Goal: Task Accomplishment & Management: Manage account settings

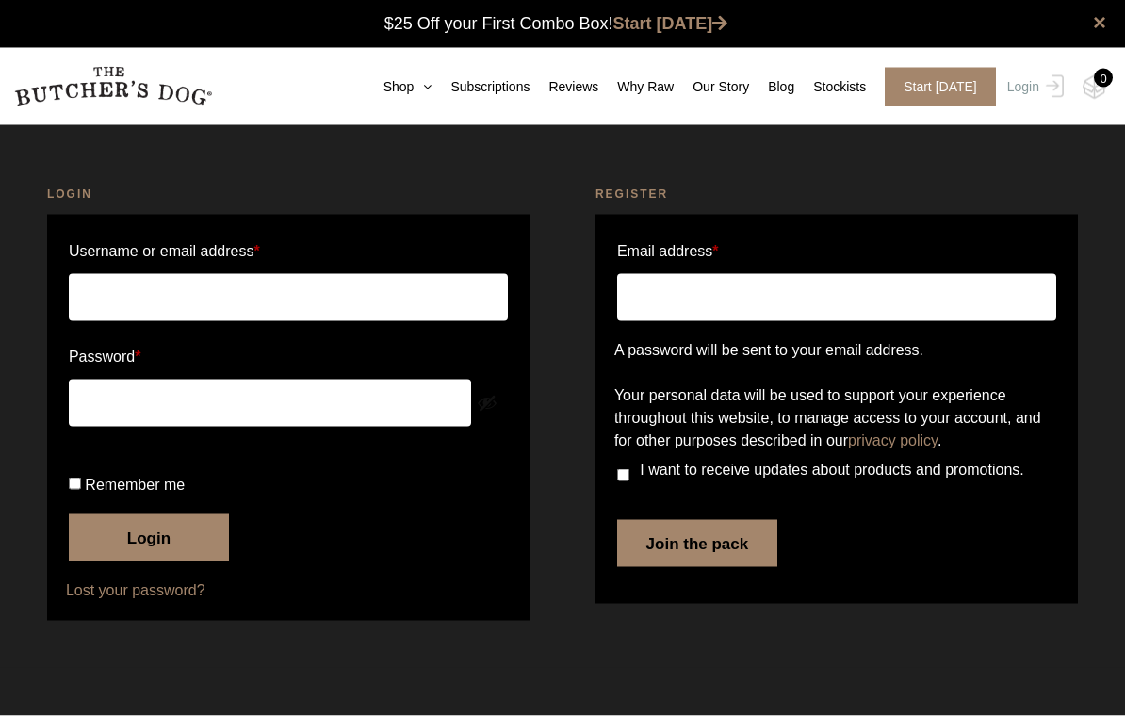
scroll to position [1, 0]
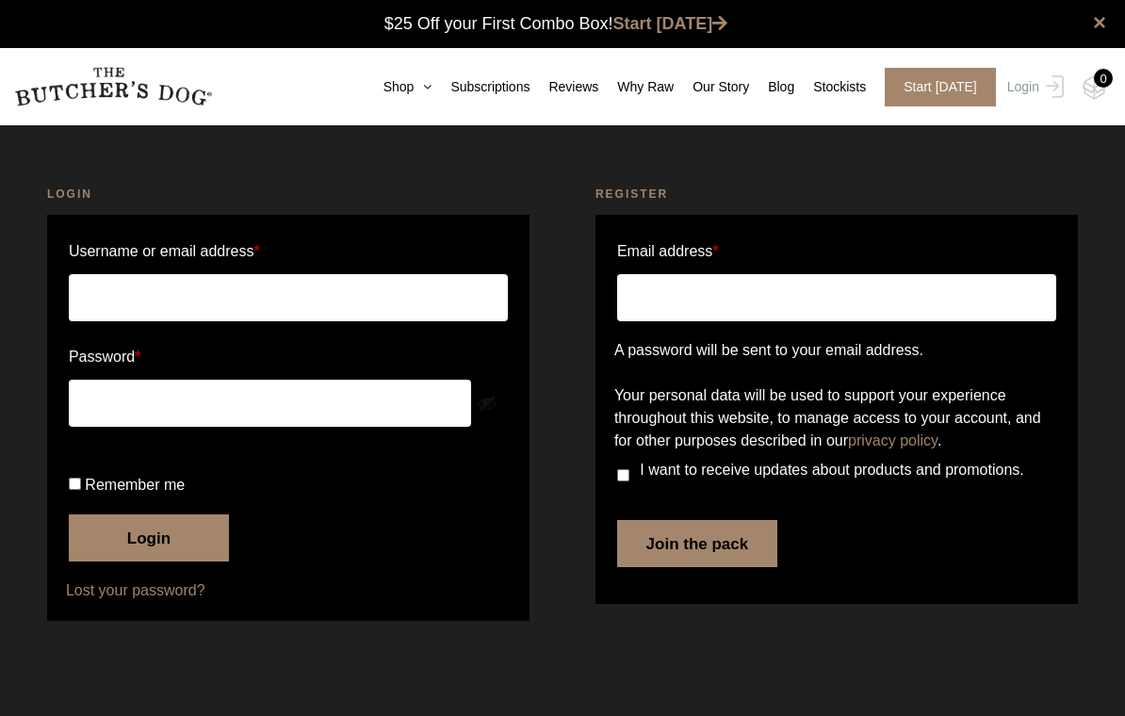
click at [1028, 99] on link "Login" at bounding box center [1033, 87] width 61 height 39
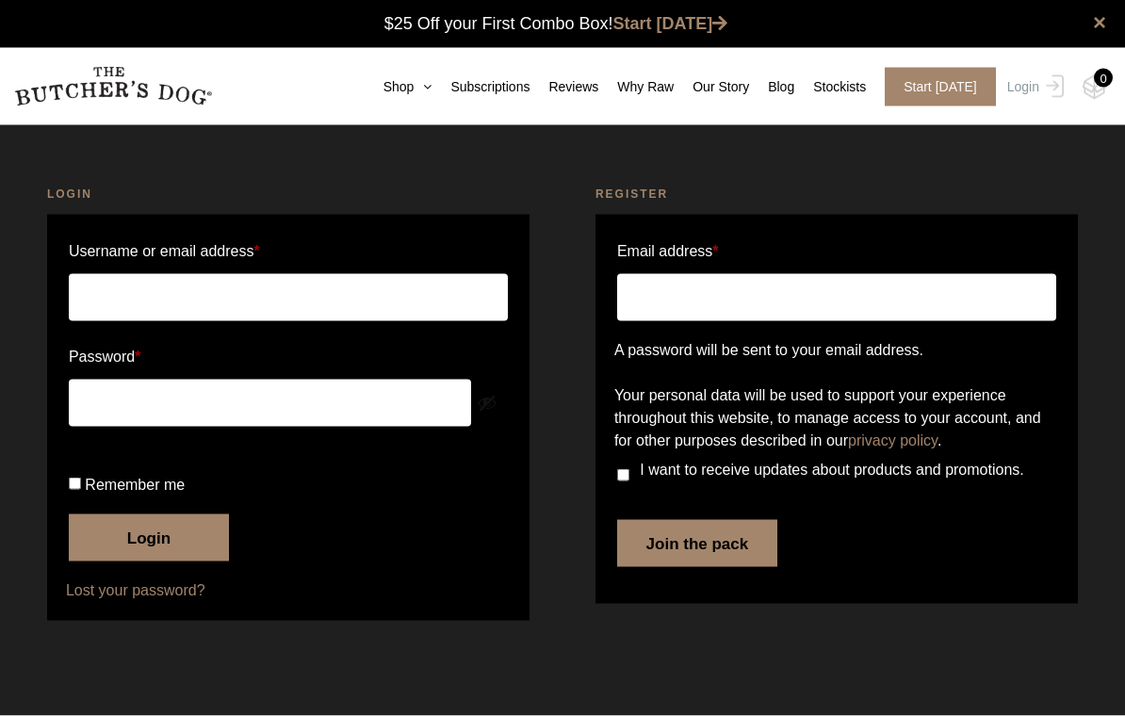
scroll to position [1, 0]
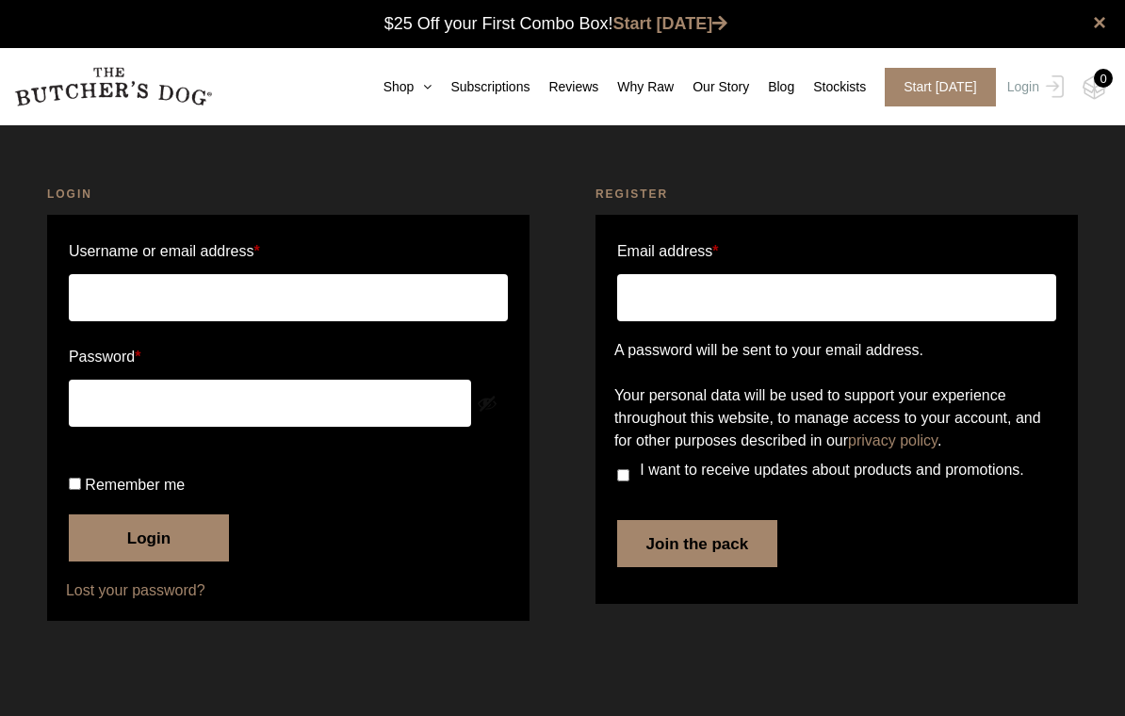
click at [0, 0] on img at bounding box center [0, 0] width 0 height 0
click at [146, 287] on input "Username or email address *" at bounding box center [288, 297] width 439 height 47
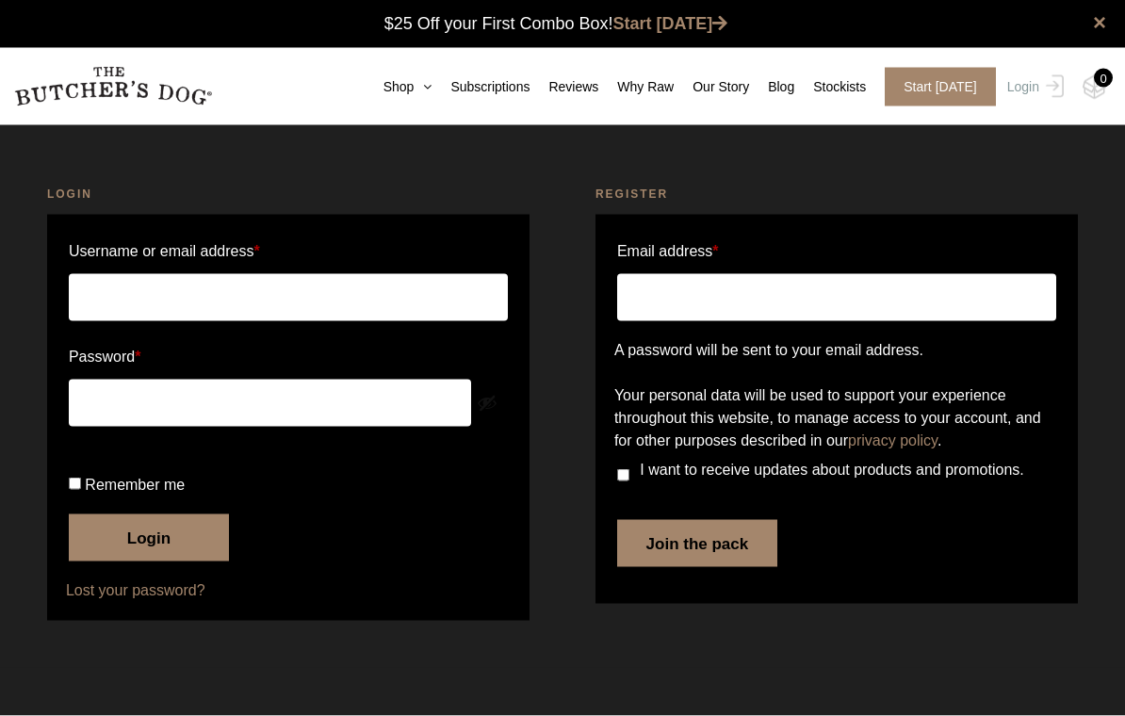
scroll to position [1, 0]
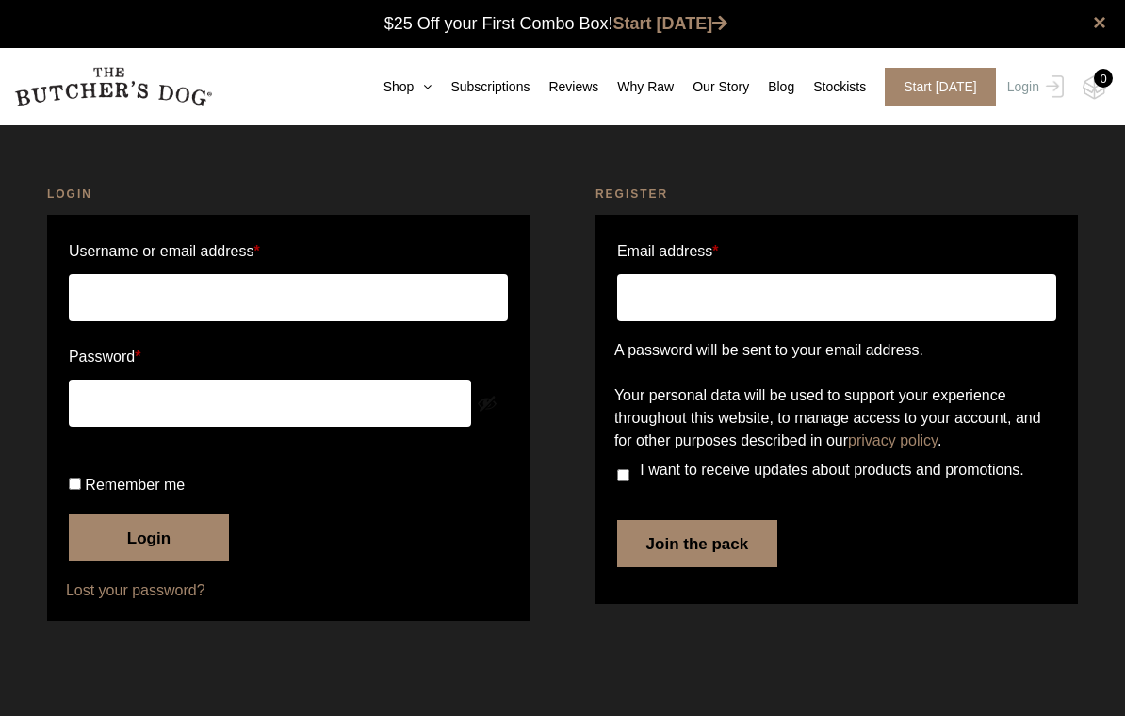
click at [179, 562] on button "Login" at bounding box center [149, 537] width 160 height 47
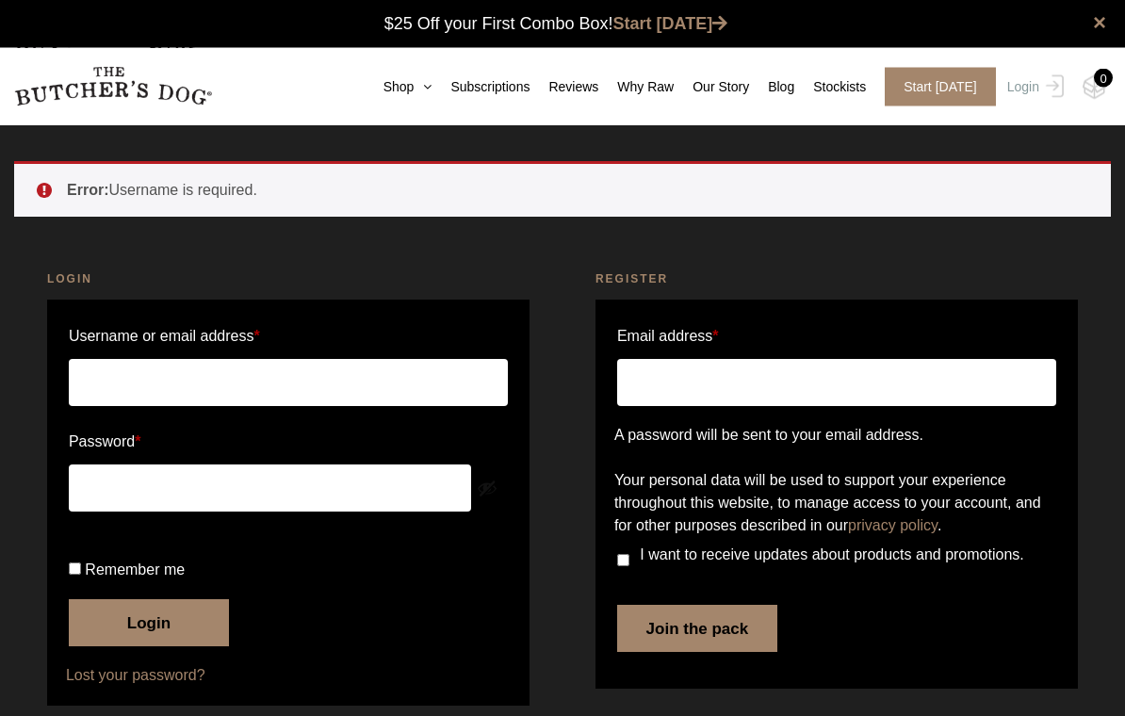
click at [143, 390] on input "Username or email address *" at bounding box center [288, 383] width 439 height 47
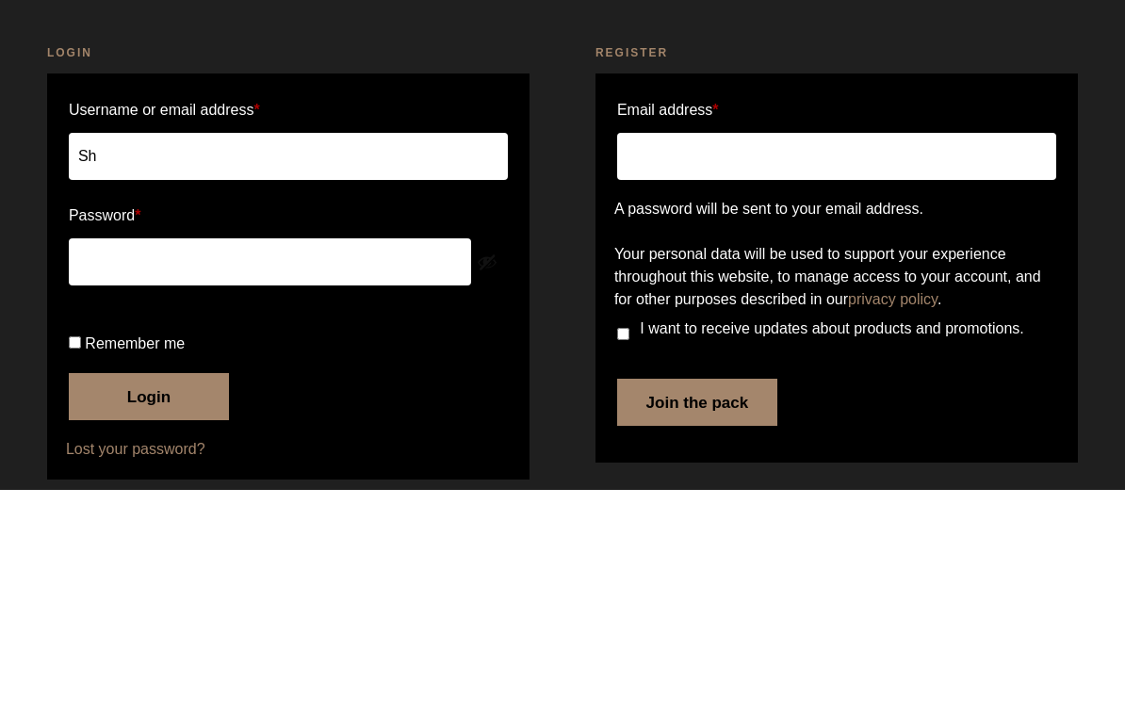
type input "S"
type input "shellkramer @hotmail.com"
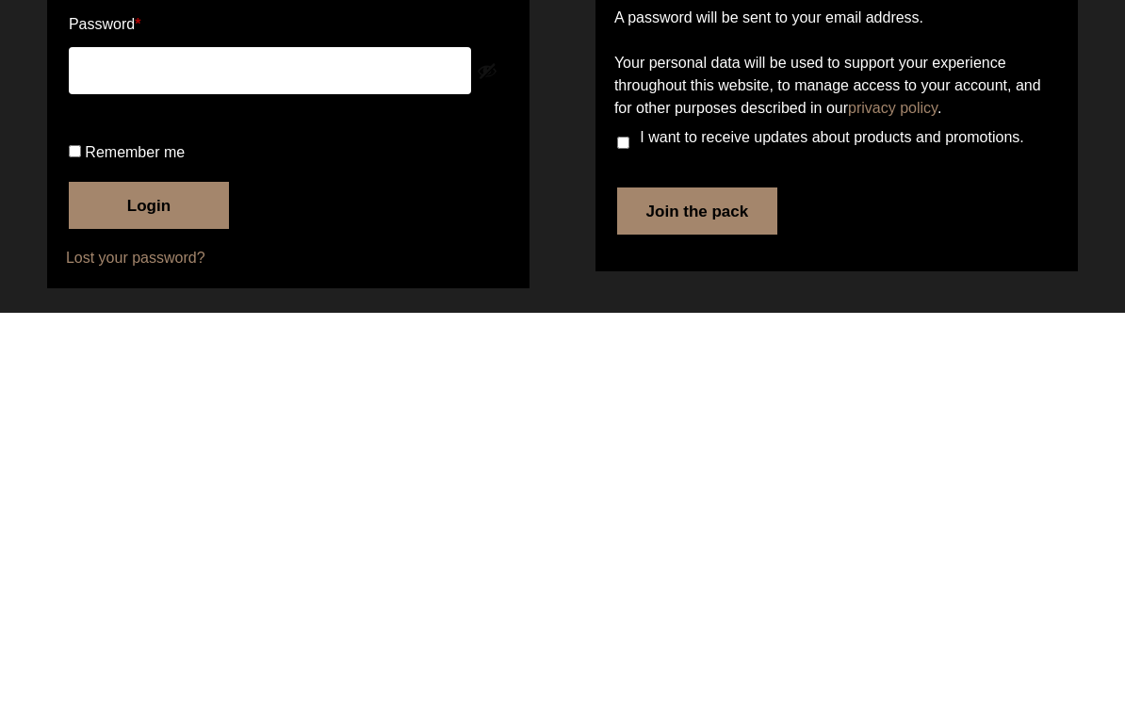
scroll to position [16, 0]
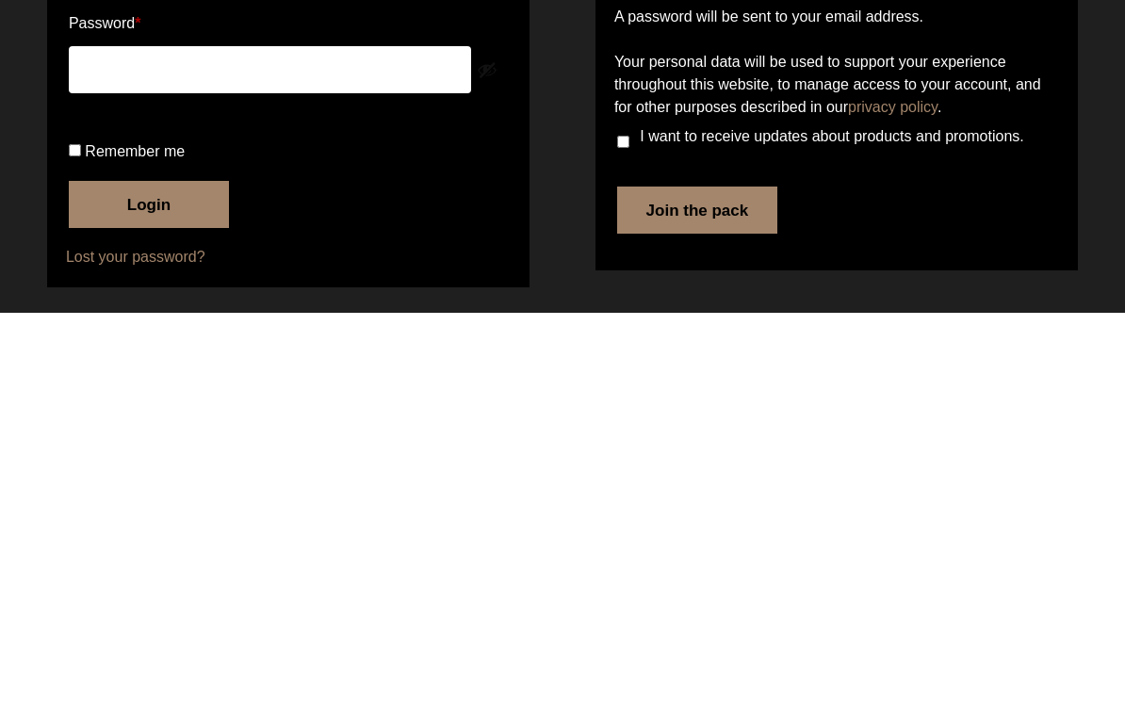
click at [167, 584] on button "Login" at bounding box center [149, 607] width 160 height 47
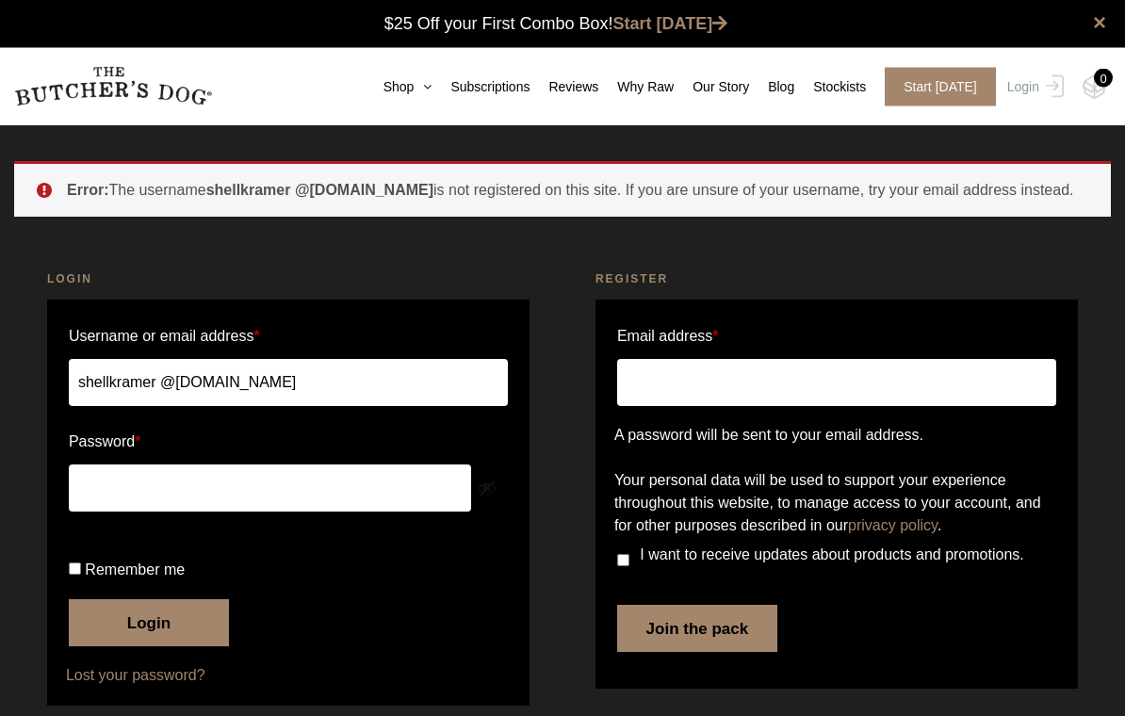
scroll to position [1, 0]
click at [293, 396] on input "shellkramer @[DOMAIN_NAME]" at bounding box center [288, 382] width 439 height 47
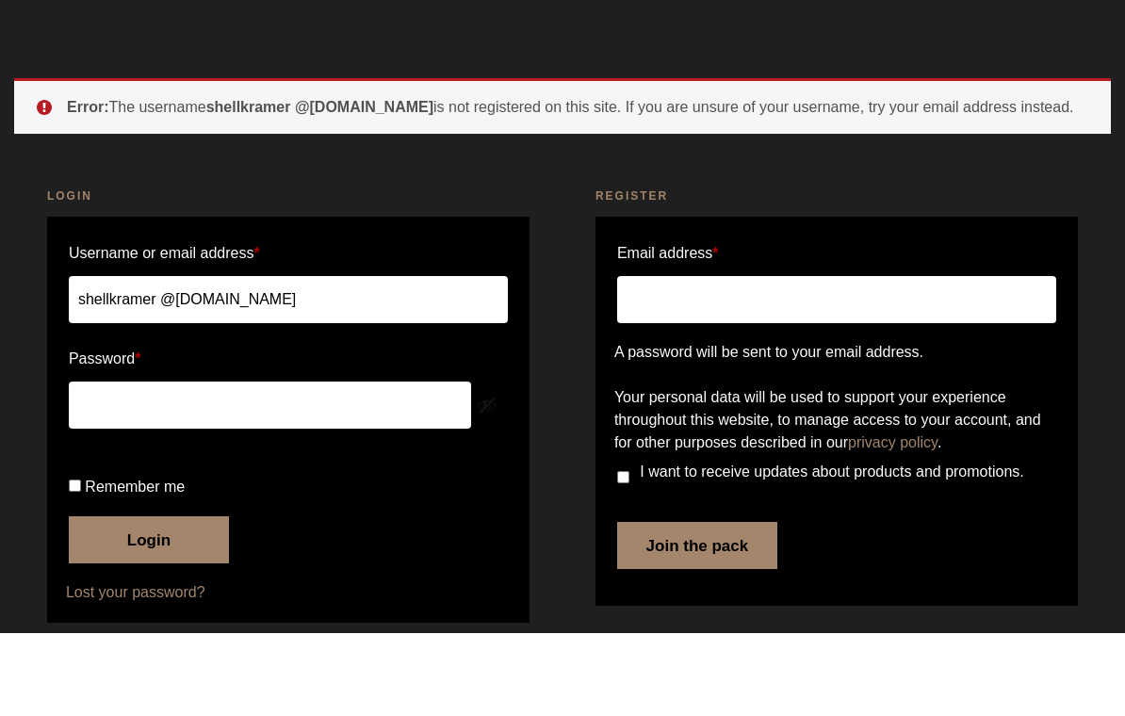
type input "shellkramer @[DOMAIN_NAME]"
click at [167, 607] on button "Login" at bounding box center [149, 622] width 160 height 47
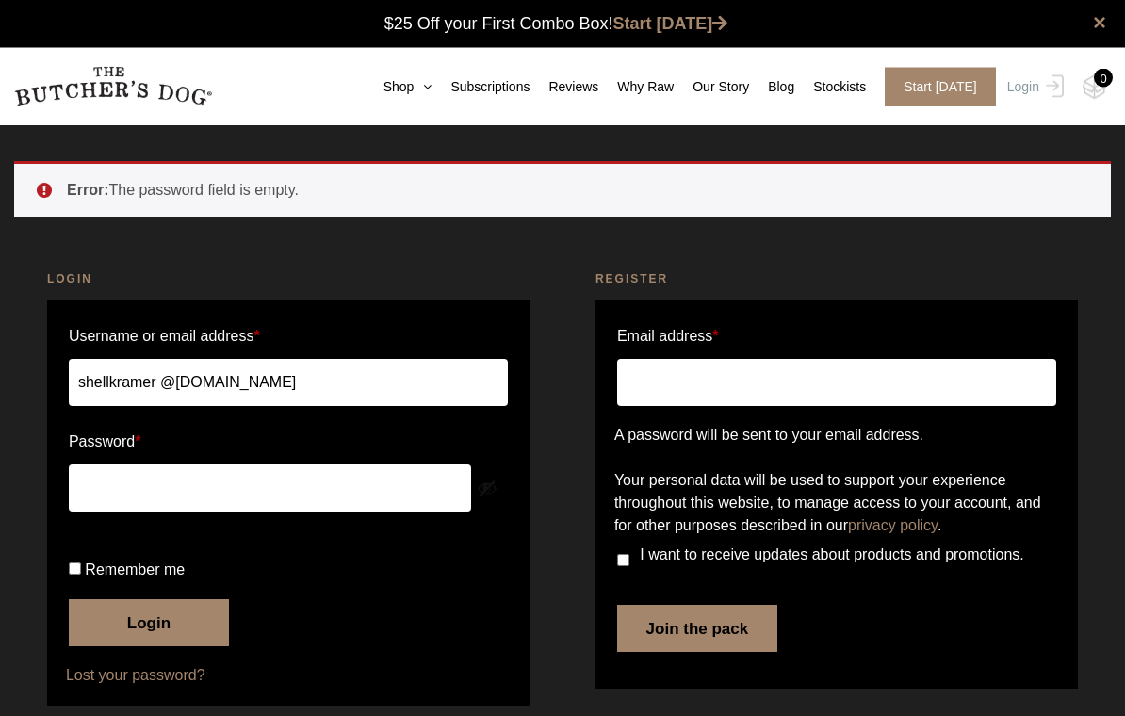
scroll to position [1, 0]
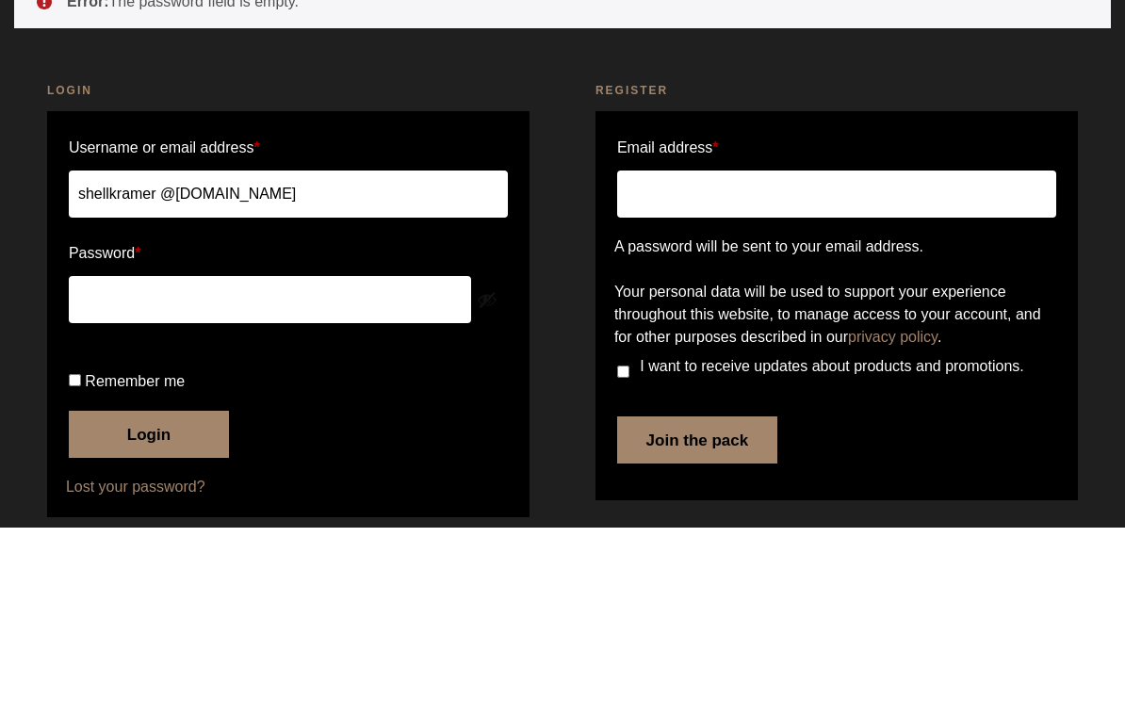
click at [167, 599] on button "Login" at bounding box center [149, 622] width 160 height 47
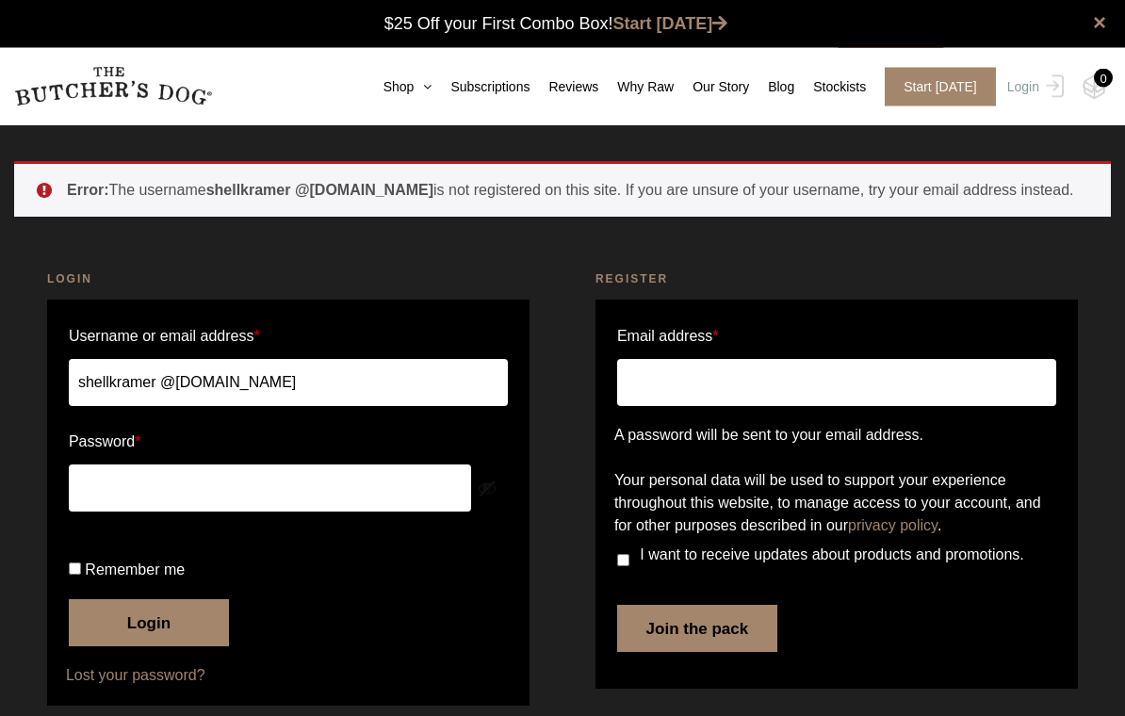
scroll to position [1, 0]
click at [341, 403] on input "shellkramer @[DOMAIN_NAME]" at bounding box center [288, 382] width 439 height 47
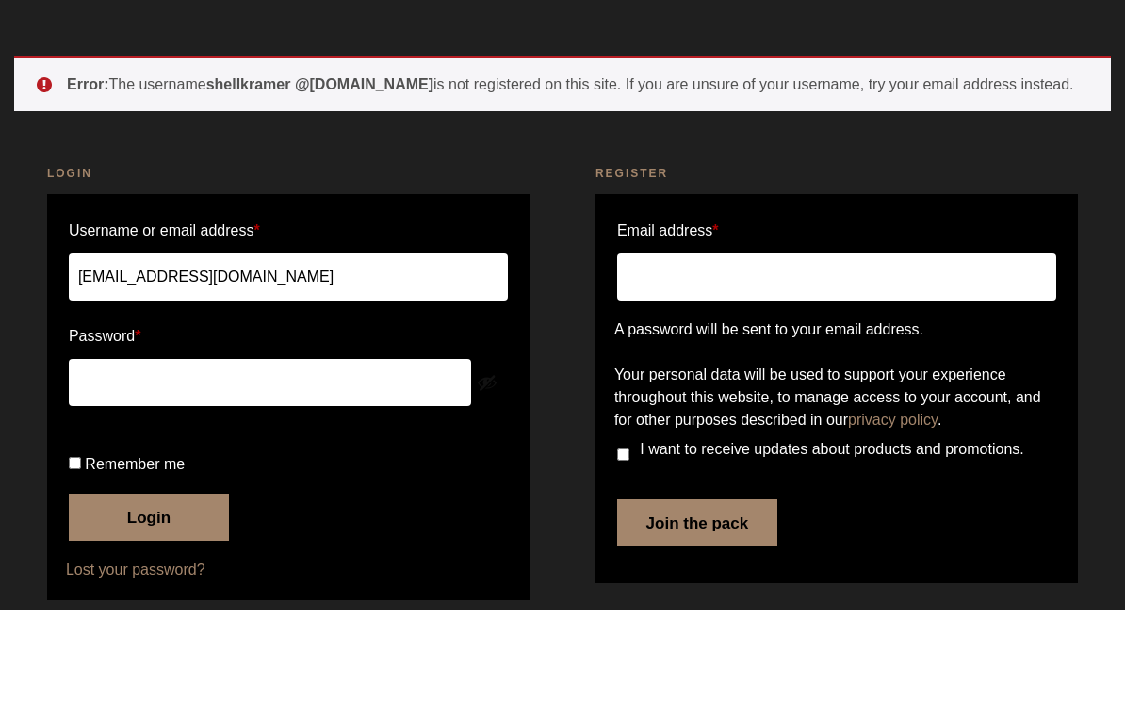
scroll to position [106, 0]
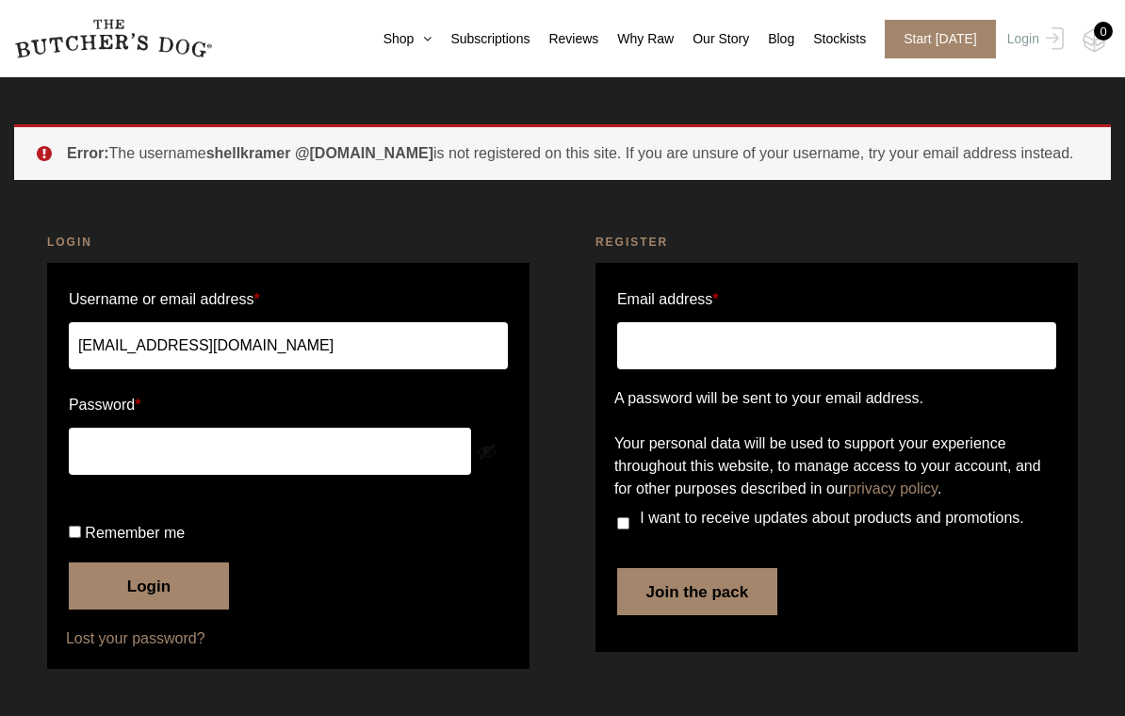
type input "[EMAIL_ADDRESS][DOMAIN_NAME]"
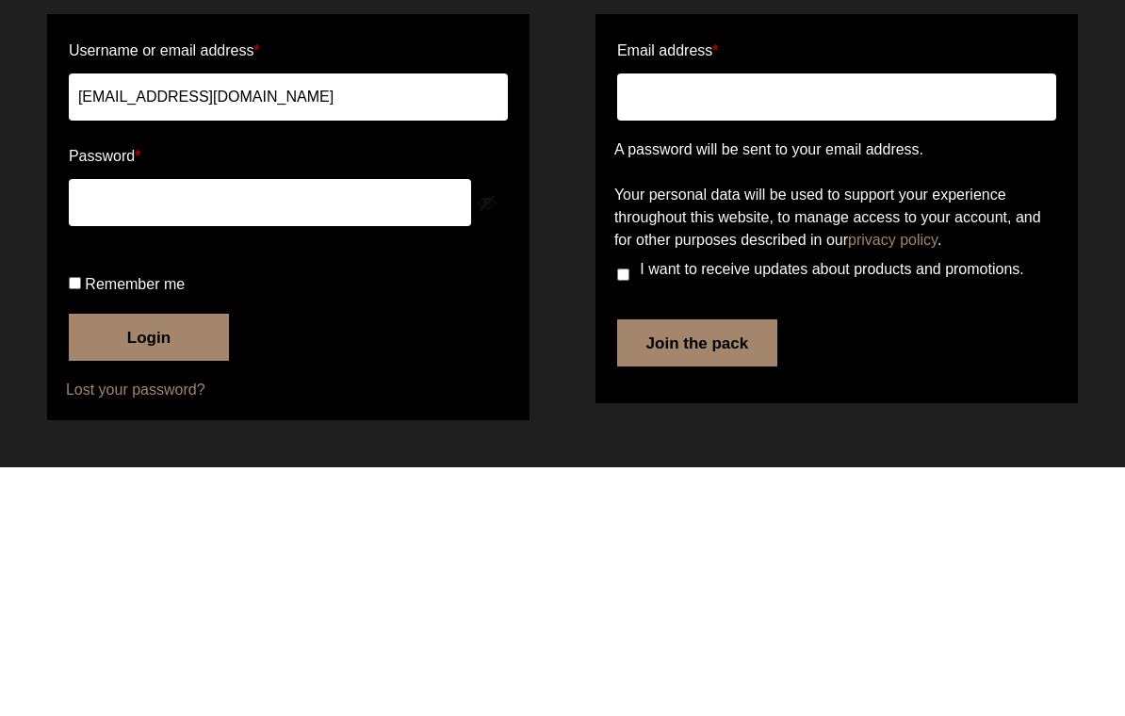
scroll to position [127, 0]
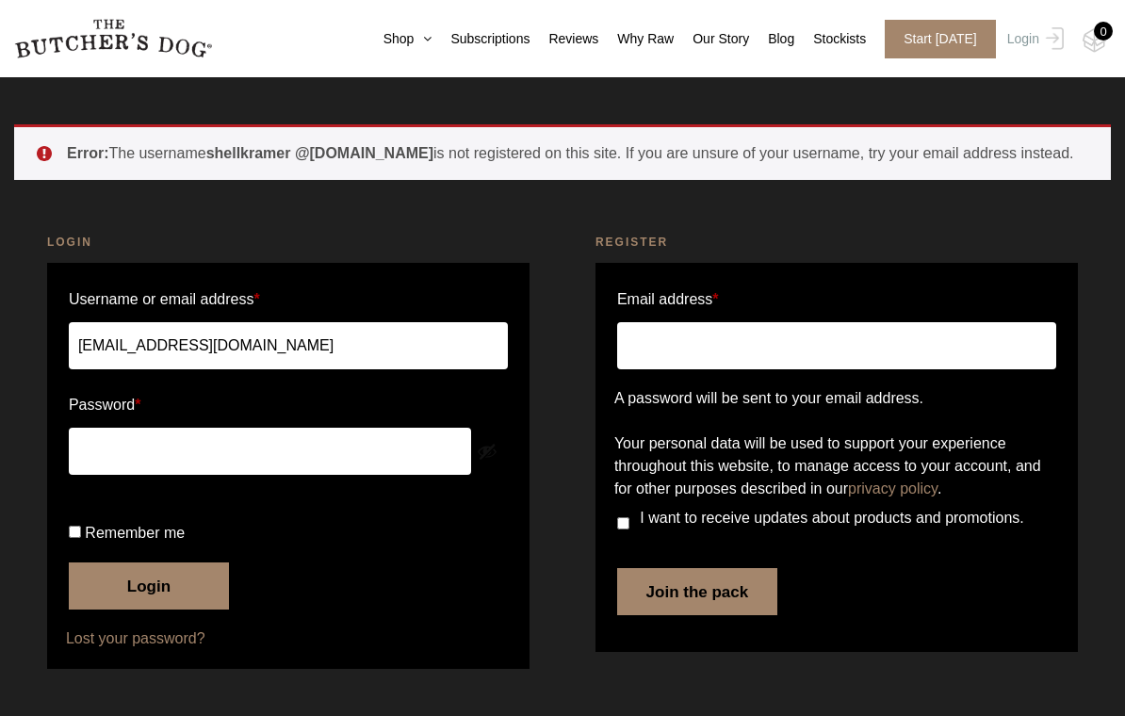
click at [169, 588] on button "Login" at bounding box center [149, 586] width 160 height 47
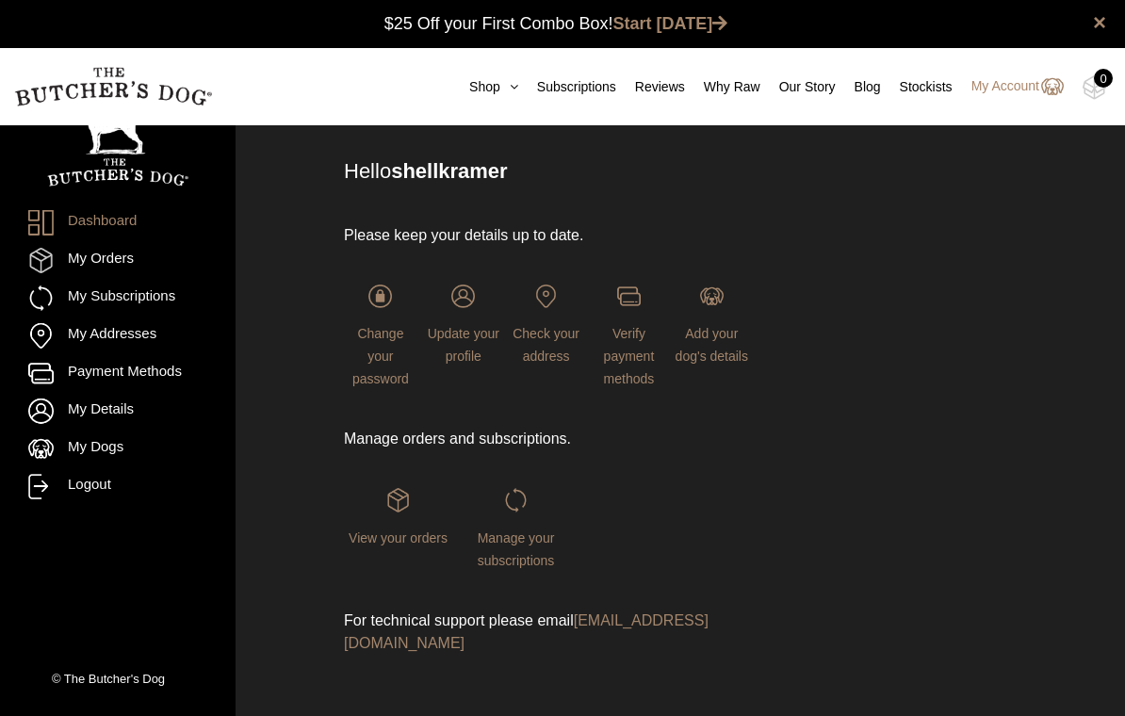
scroll to position [62, 0]
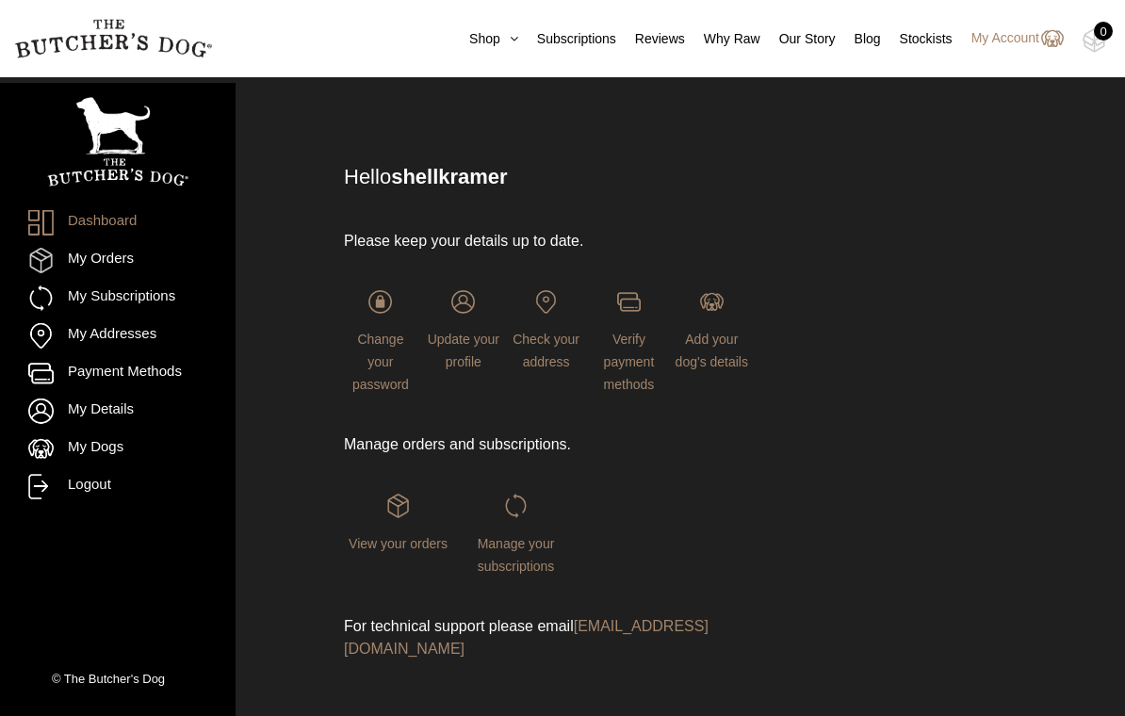
click at [0, 0] on img at bounding box center [0, 0] width 0 height 0
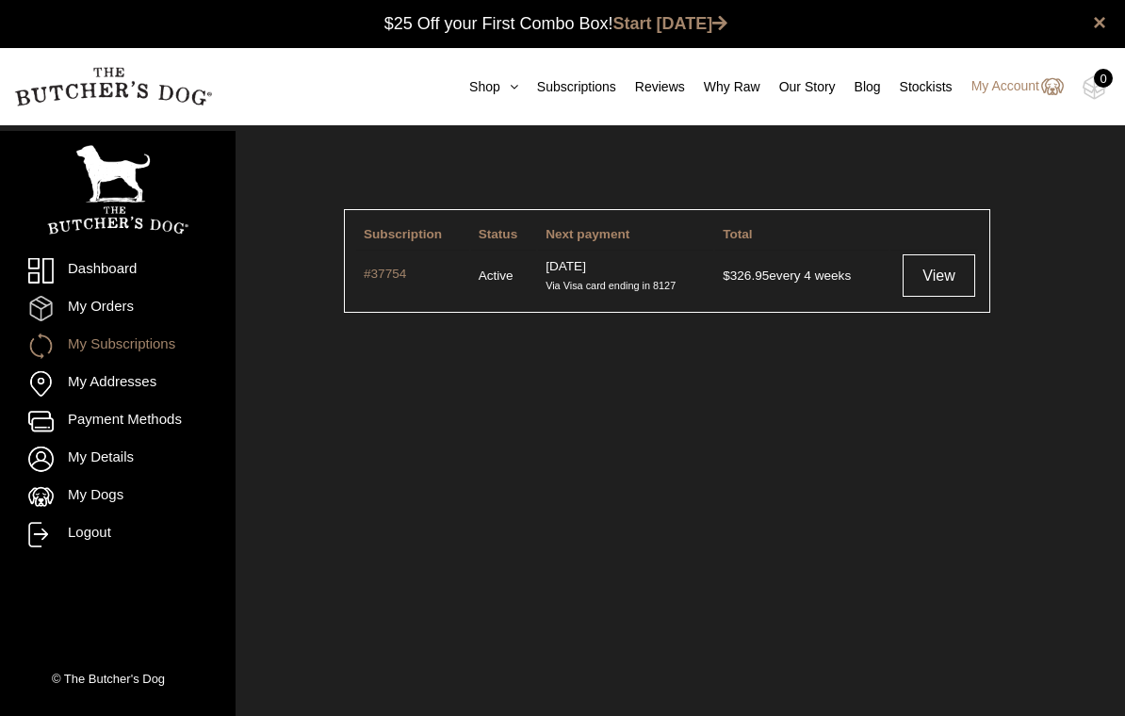
click at [946, 280] on link "View" at bounding box center [939, 275] width 73 height 42
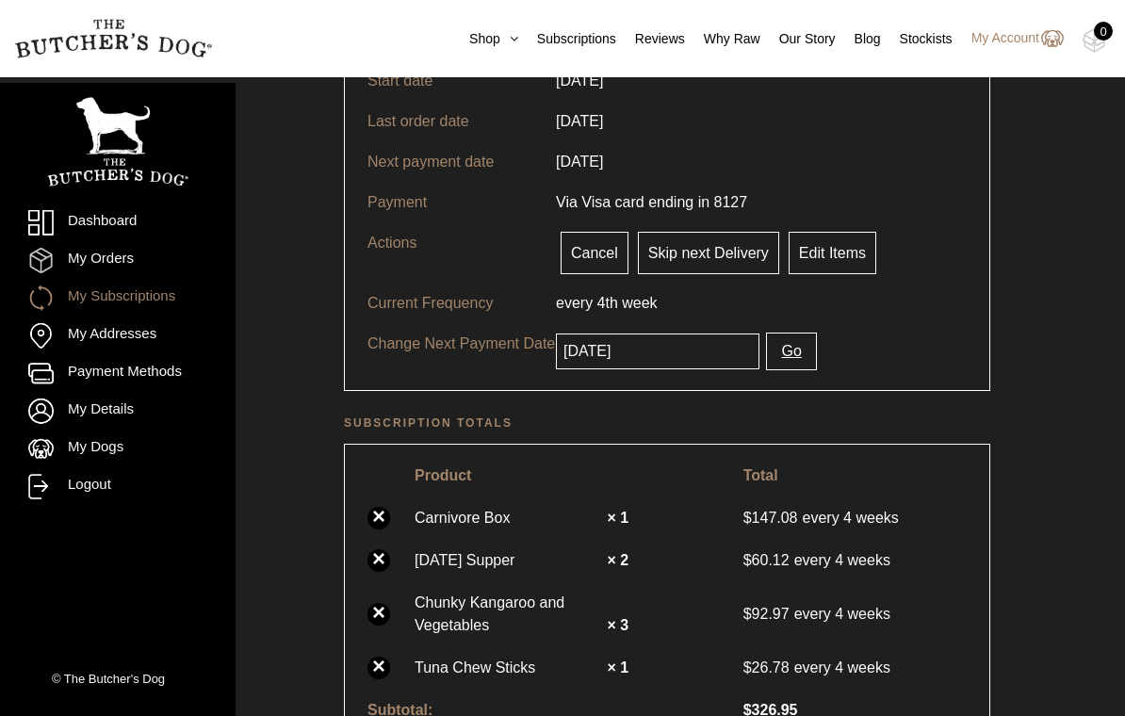
scroll to position [201, 0]
click at [691, 345] on input "[DATE]" at bounding box center [658, 352] width 204 height 36
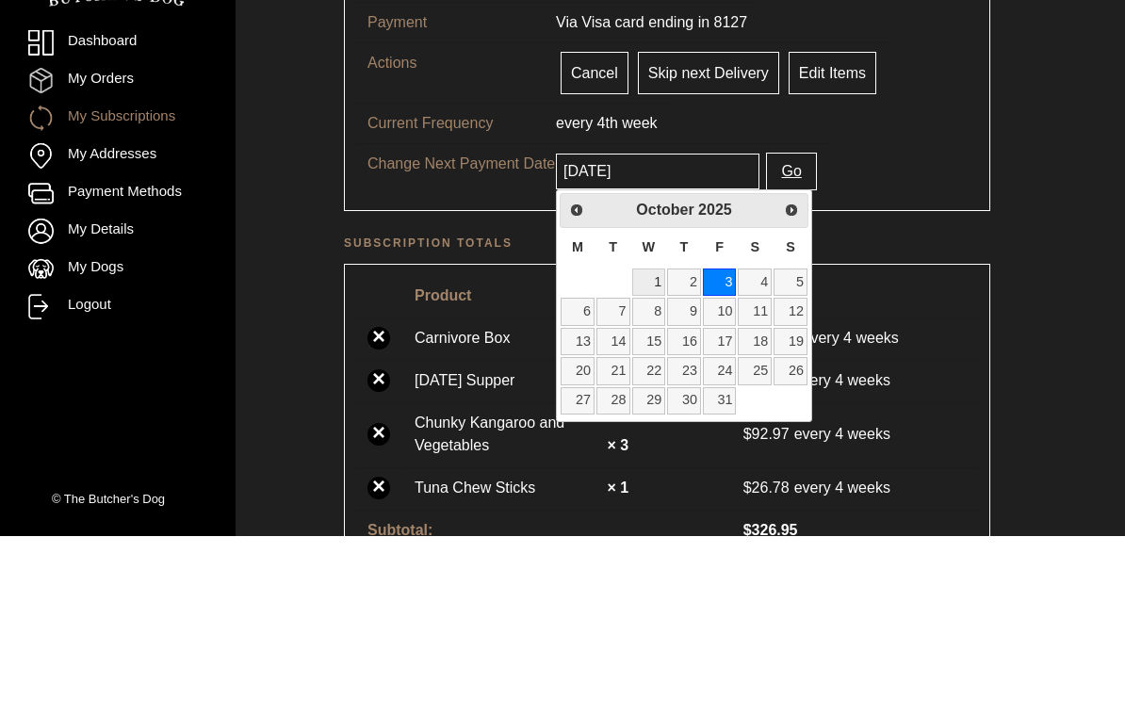
click at [651, 448] on link "1" at bounding box center [649, 461] width 34 height 27
type input "[DATE]"
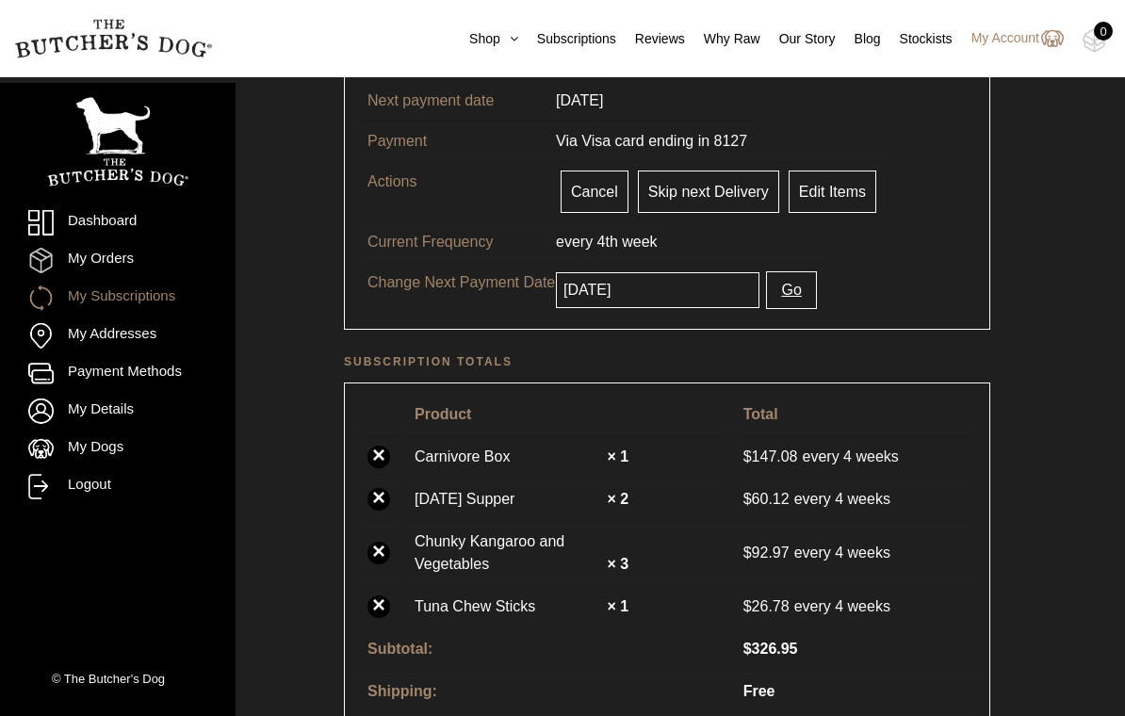
scroll to position [260, 0]
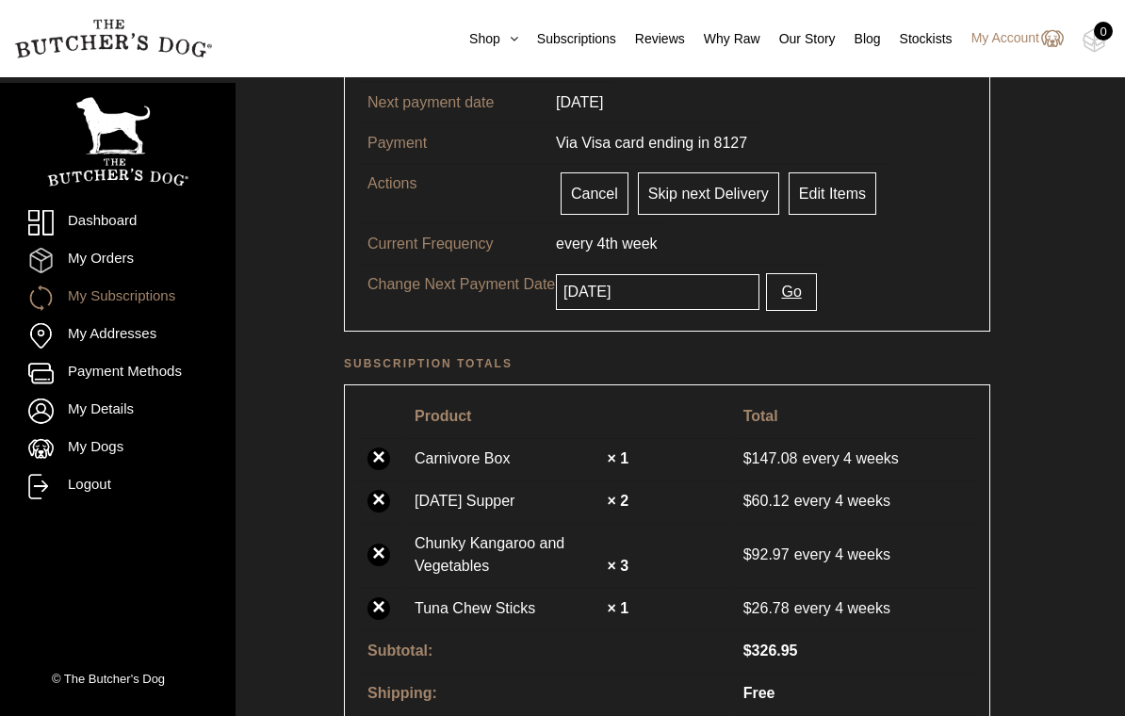
click at [795, 289] on button "Go" at bounding box center [791, 292] width 50 height 38
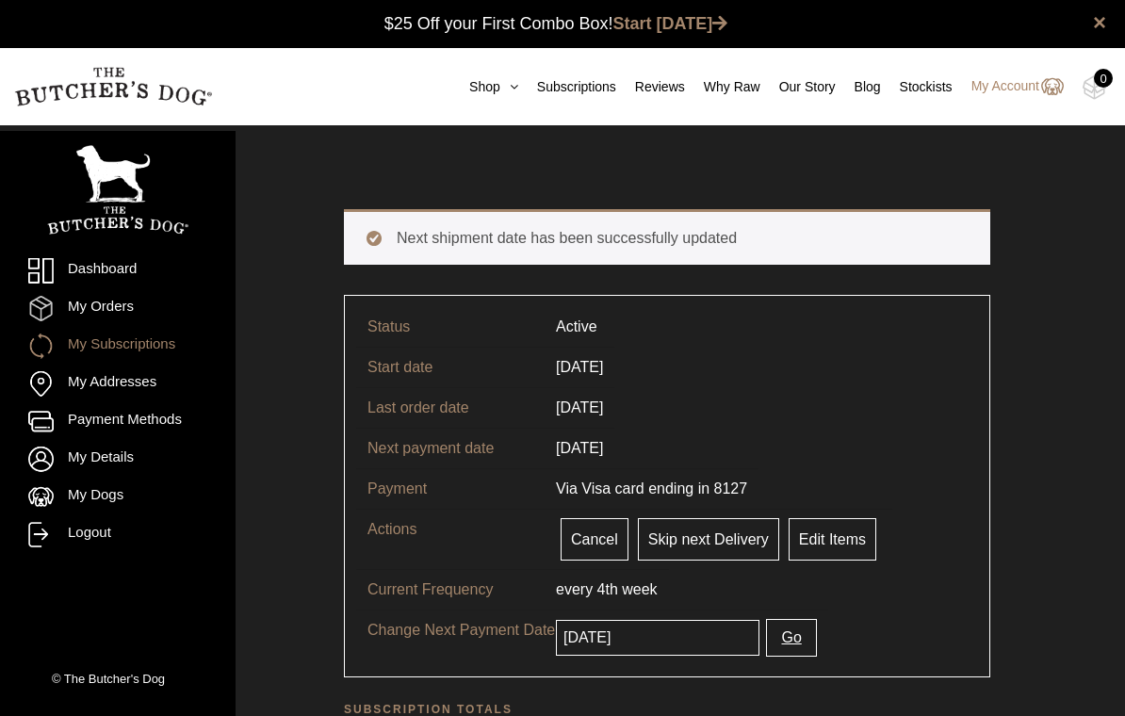
click at [90, 545] on link "Logout" at bounding box center [117, 534] width 179 height 25
